Goal: Task Accomplishment & Management: Complete application form

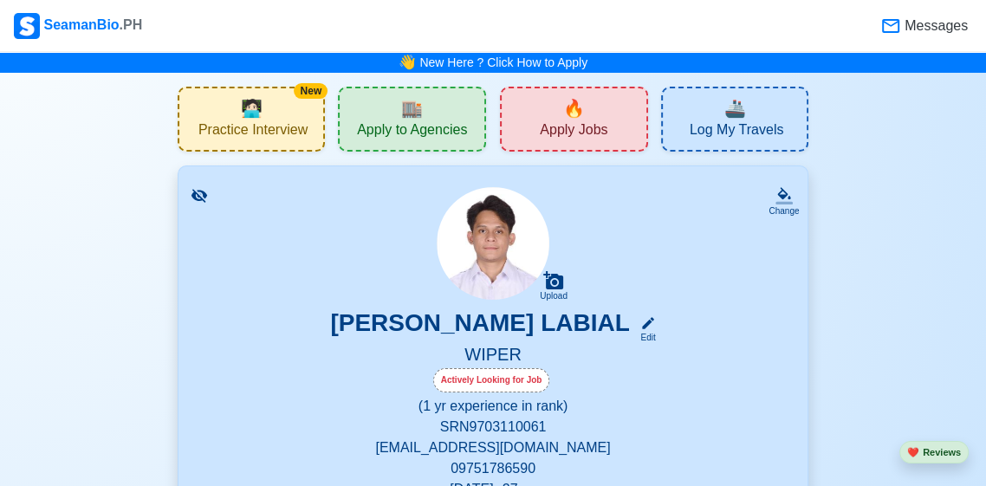
click at [609, 146] on div "🔥 Apply Jobs" at bounding box center [574, 119] width 148 height 65
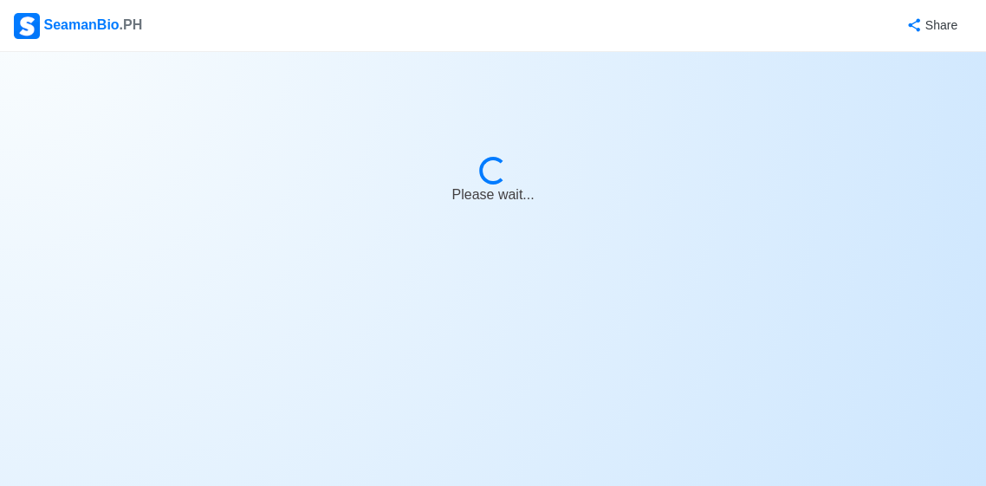
select select "Wiper"
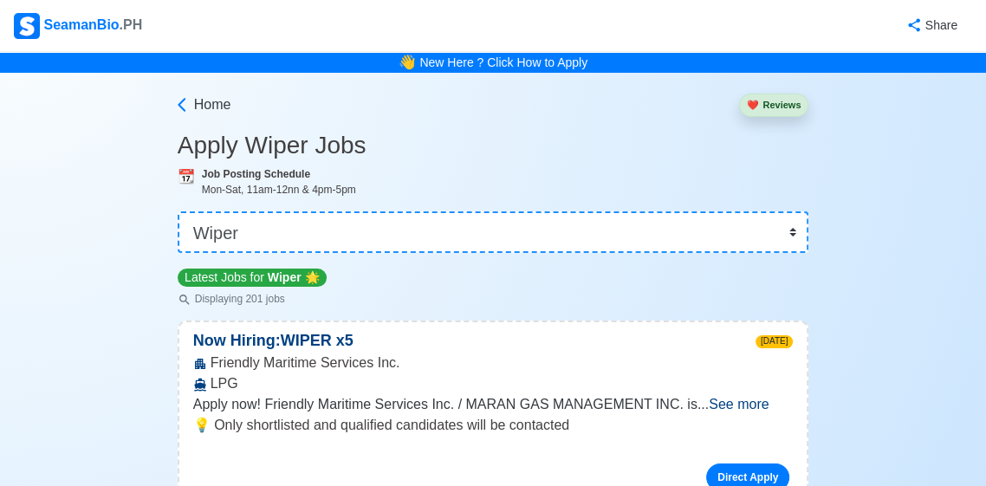
click at [108, 36] on div "SeamanBio .PH" at bounding box center [78, 26] width 128 height 26
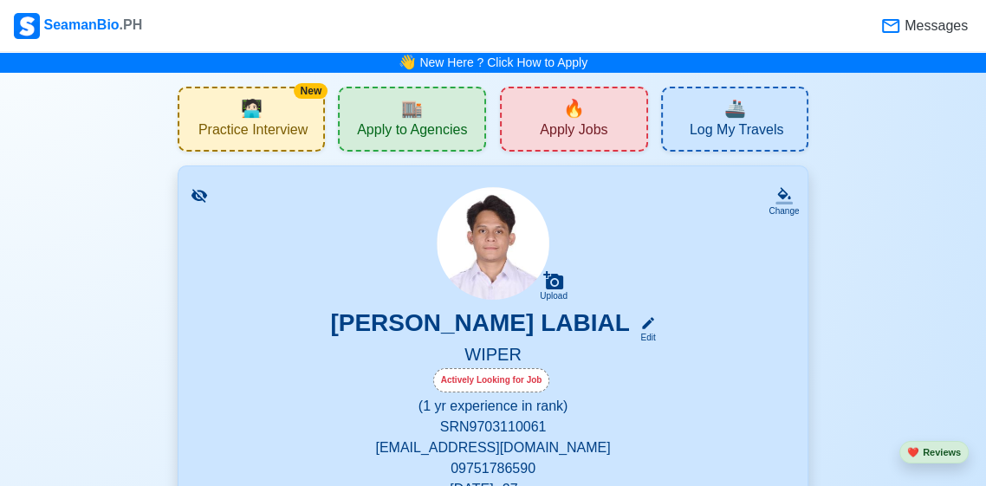
click at [618, 134] on div "🔥 Apply Jobs" at bounding box center [574, 119] width 148 height 65
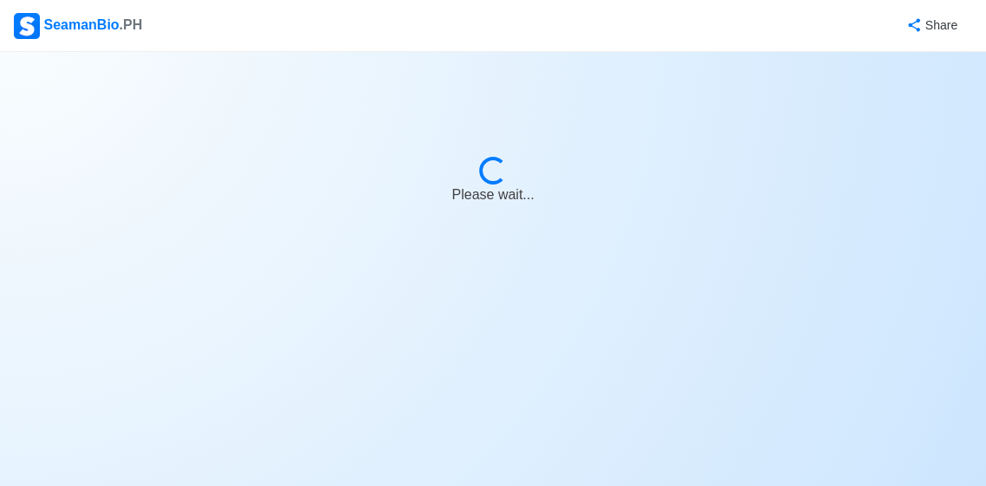
select select "Wiper"
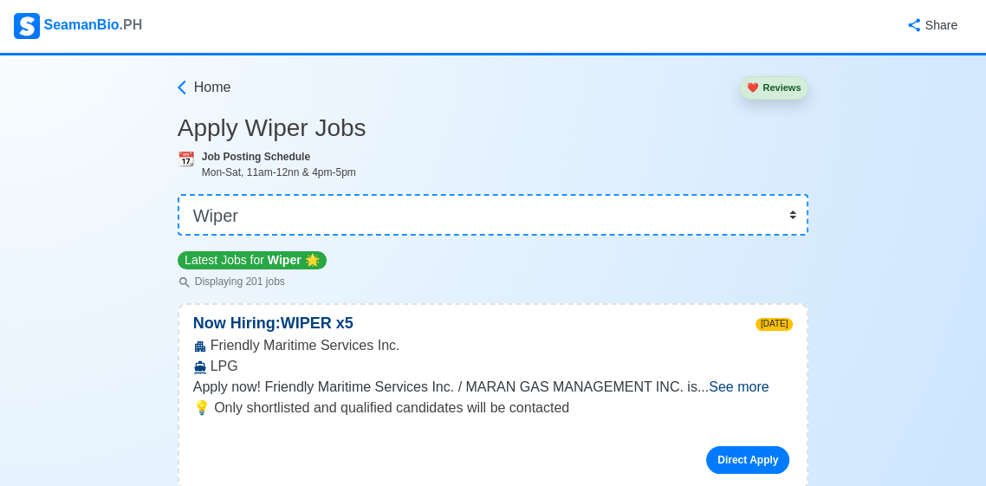
scroll to position [20, 0]
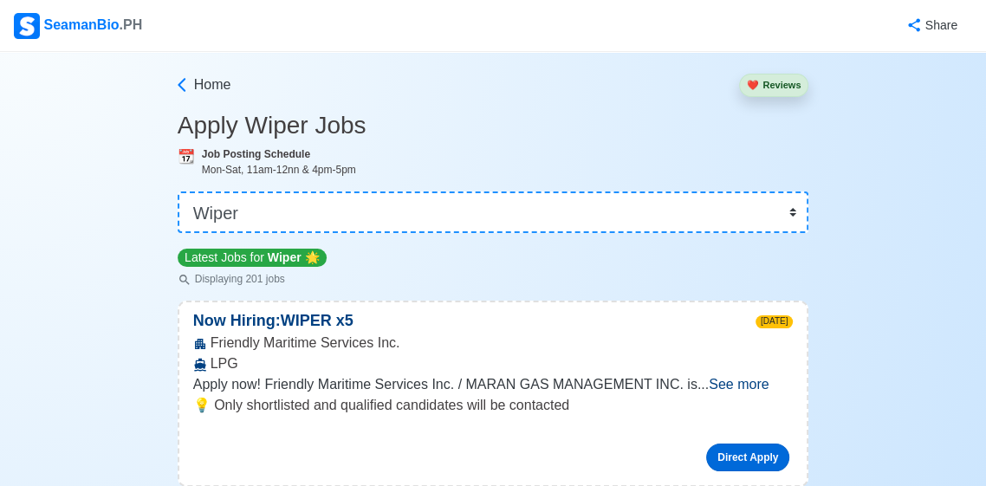
click at [760, 467] on link "Direct Apply" at bounding box center [747, 458] width 83 height 28
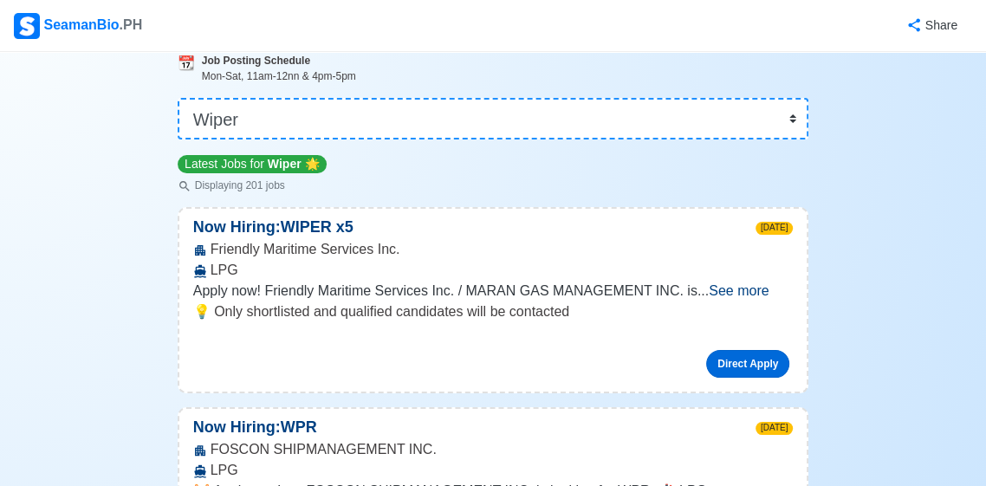
scroll to position [0, 0]
